Goal: Find specific page/section: Find specific page/section

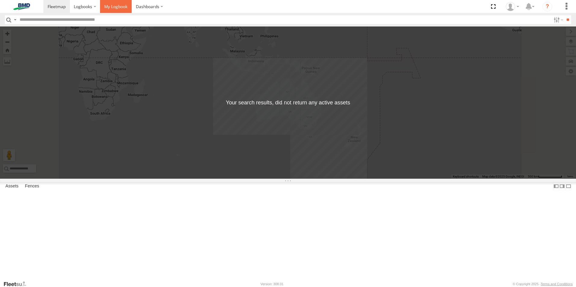
click at [113, 6] on span at bounding box center [115, 7] width 23 height 6
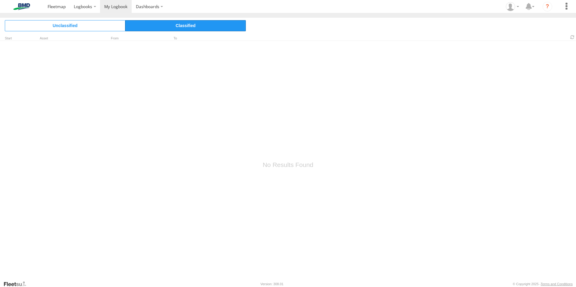
click at [176, 26] on span "Classified" at bounding box center [185, 25] width 120 height 11
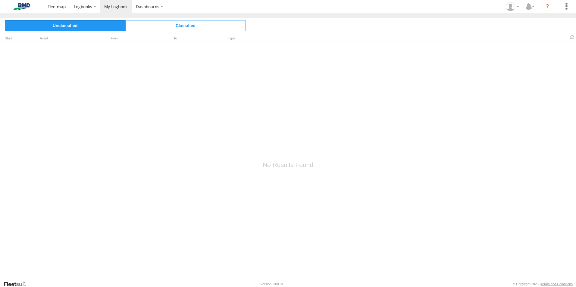
click at [98, 26] on span "Unclassified" at bounding box center [65, 25] width 120 height 11
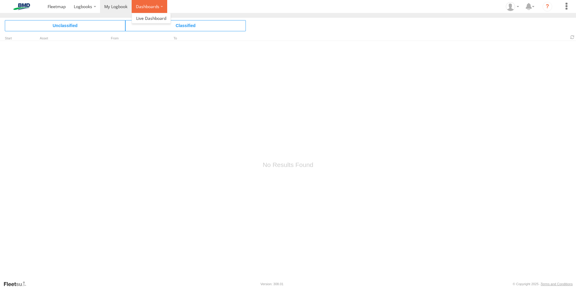
click at [143, 5] on label "Dashboards" at bounding box center [150, 6] width 36 height 13
click at [82, 8] on span at bounding box center [83, 7] width 18 height 6
